Goal: Find contact information: Find contact information

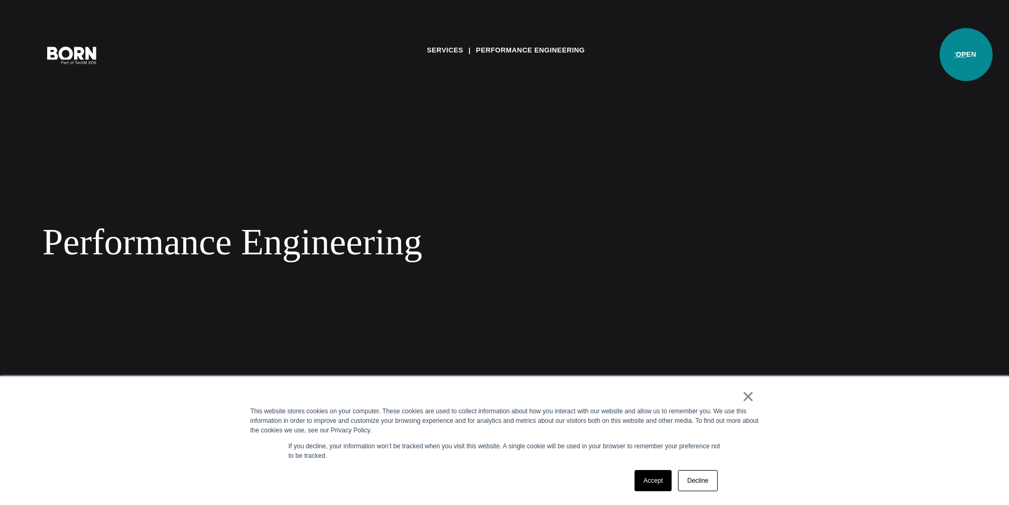
click at [966, 55] on button "Primary Menu" at bounding box center [959, 54] width 25 height 22
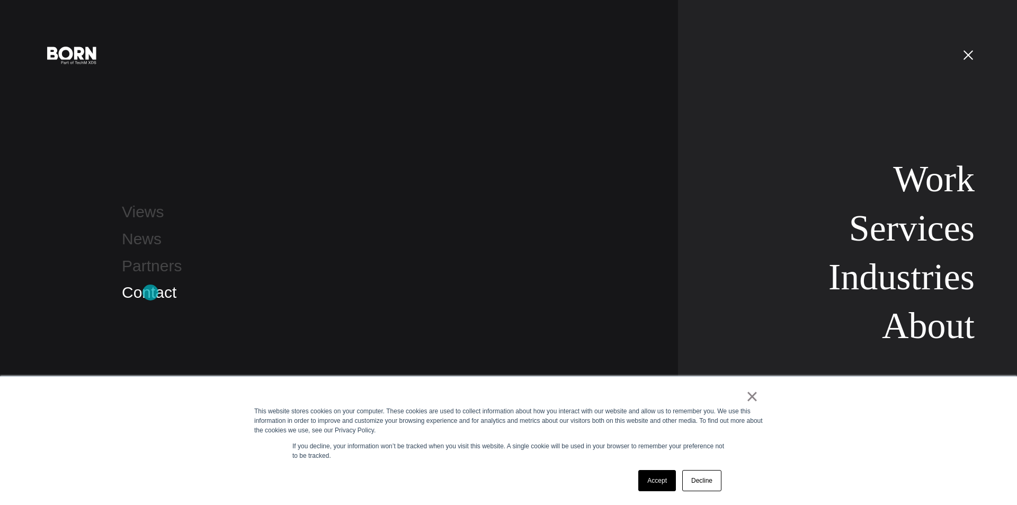
click at [150, 293] on link "Contact" at bounding box center [149, 291] width 55 height 17
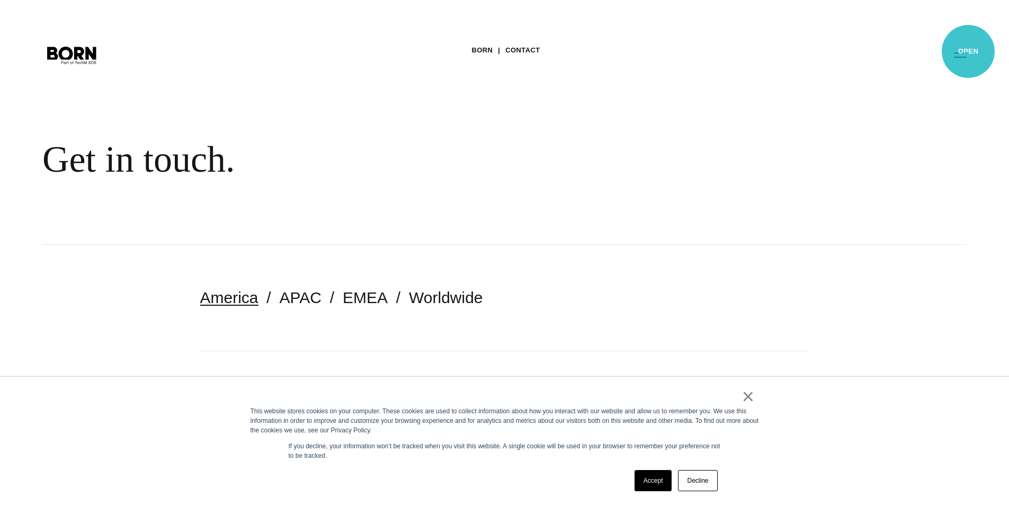
click at [968, 51] on button "Primary Menu" at bounding box center [959, 54] width 25 height 22
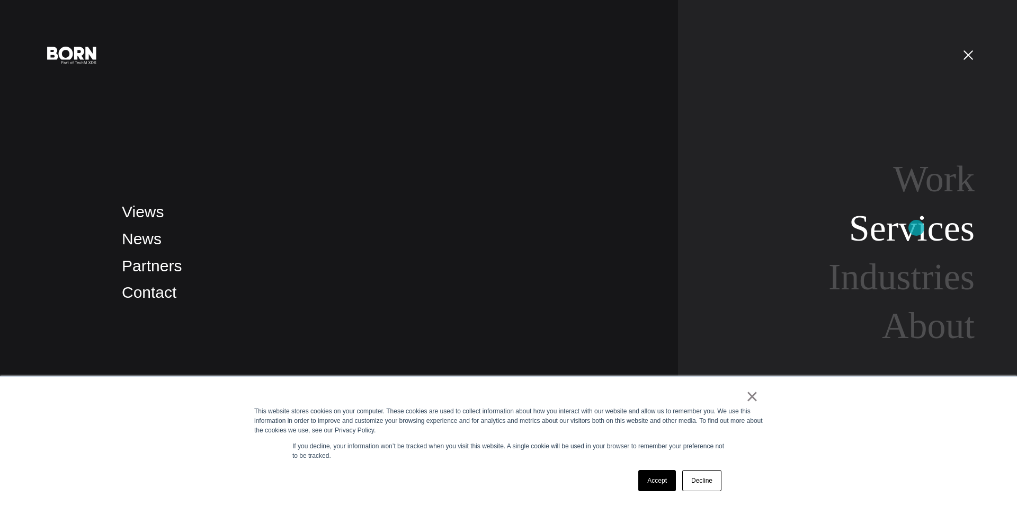
click at [917, 227] on link "Services" at bounding box center [912, 228] width 126 height 41
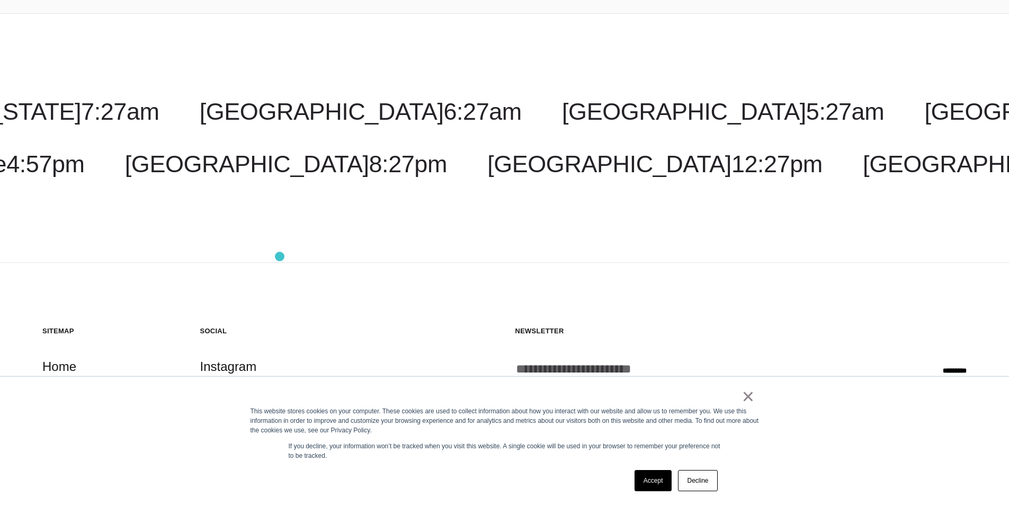
scroll to position [2214, 0]
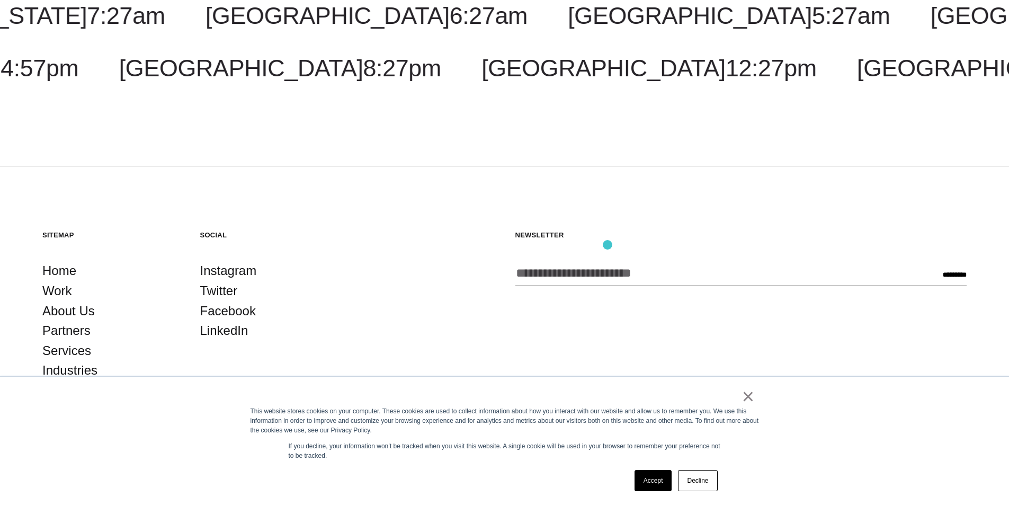
click at [607, 245] on div "Newsletter Enter your email address * CAPTCHA Phone This field is for validatio…" at bounding box center [741, 315] width 452 height 170
